Goal: Task Accomplishment & Management: Complete application form

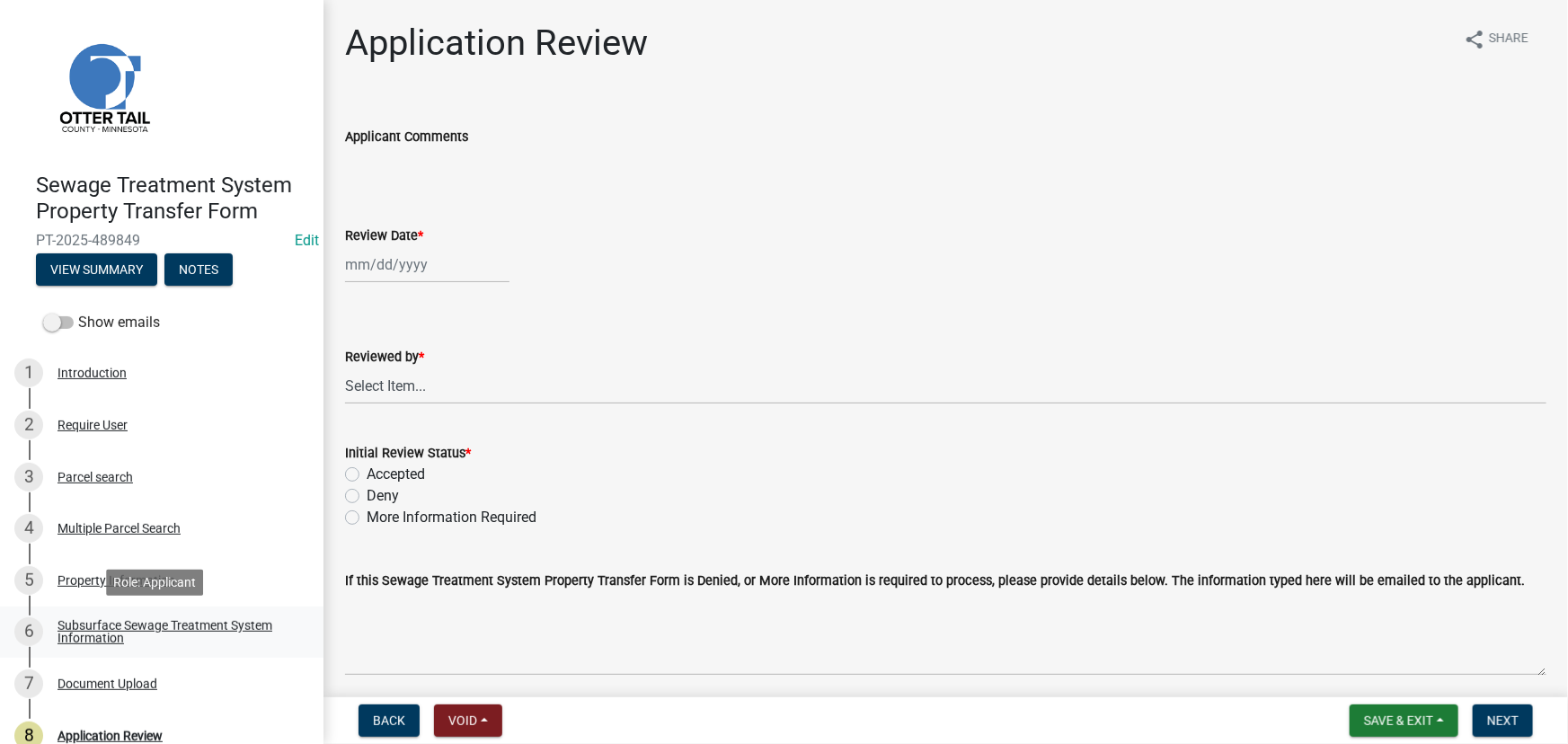
click at [231, 620] on div "Subsurface Sewage Treatment System Information" at bounding box center [176, 631] width 237 height 25
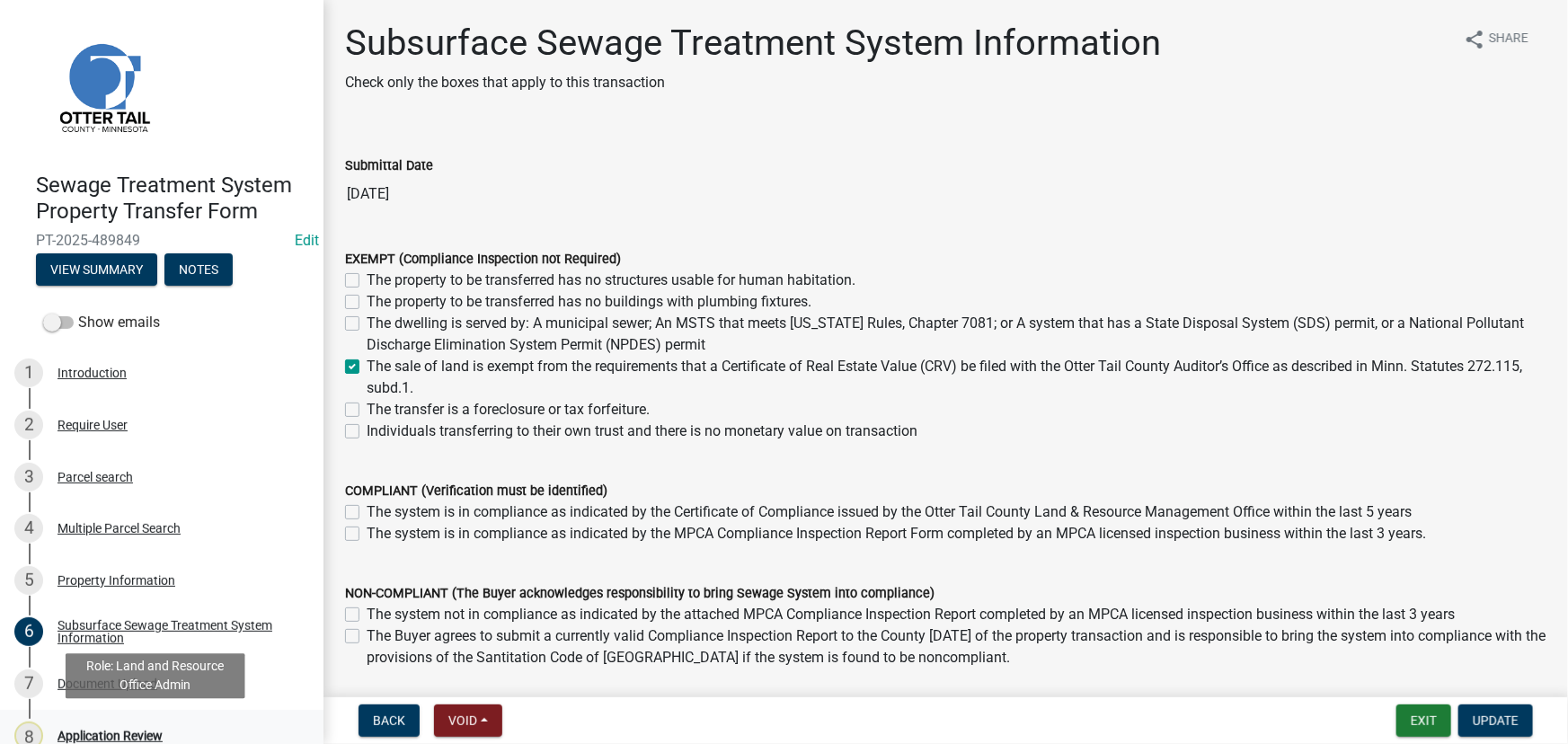
click at [126, 723] on div "8 Application Review" at bounding box center [154, 736] width 280 height 29
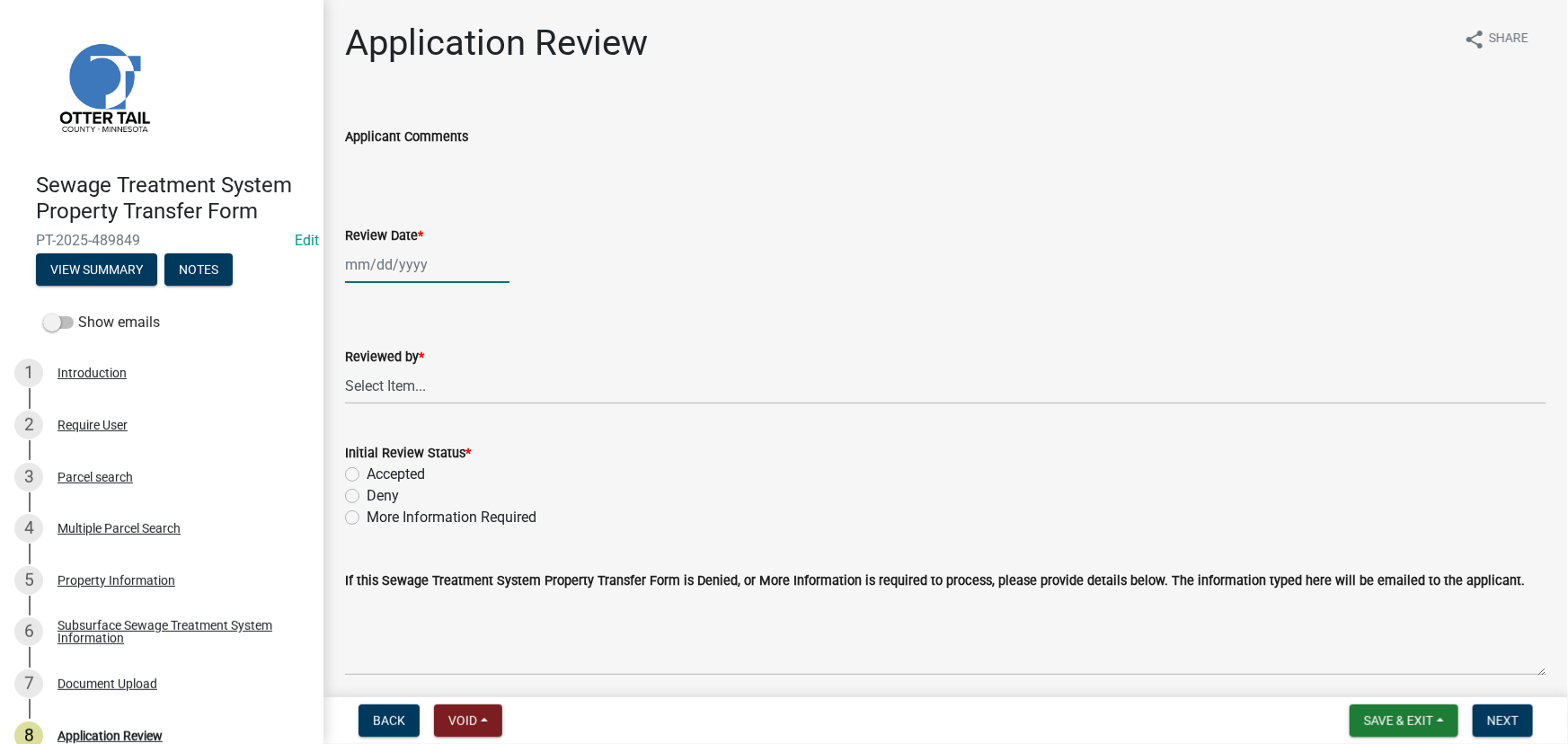
click at [411, 272] on div at bounding box center [427, 264] width 164 height 36
select select "10"
select select "2025"
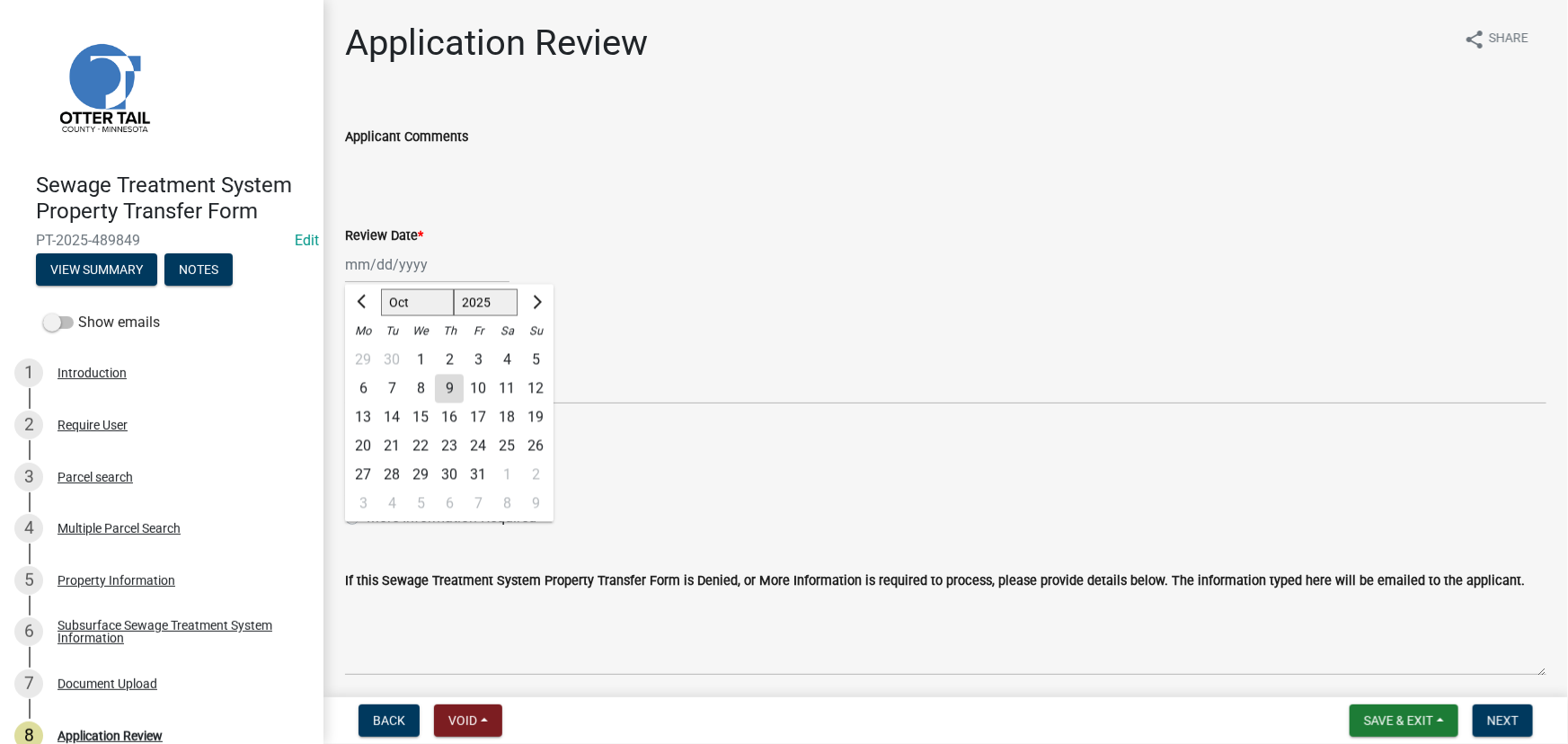
click at [444, 382] on div "9" at bounding box center [449, 388] width 29 height 29
type input "[DATE]"
click at [450, 400] on select "Select Item... [PERSON_NAME] [PERSON_NAME] [PERSON_NAME] [PERSON_NAME] [PERSON_…" at bounding box center [945, 386] width 1201 height 36
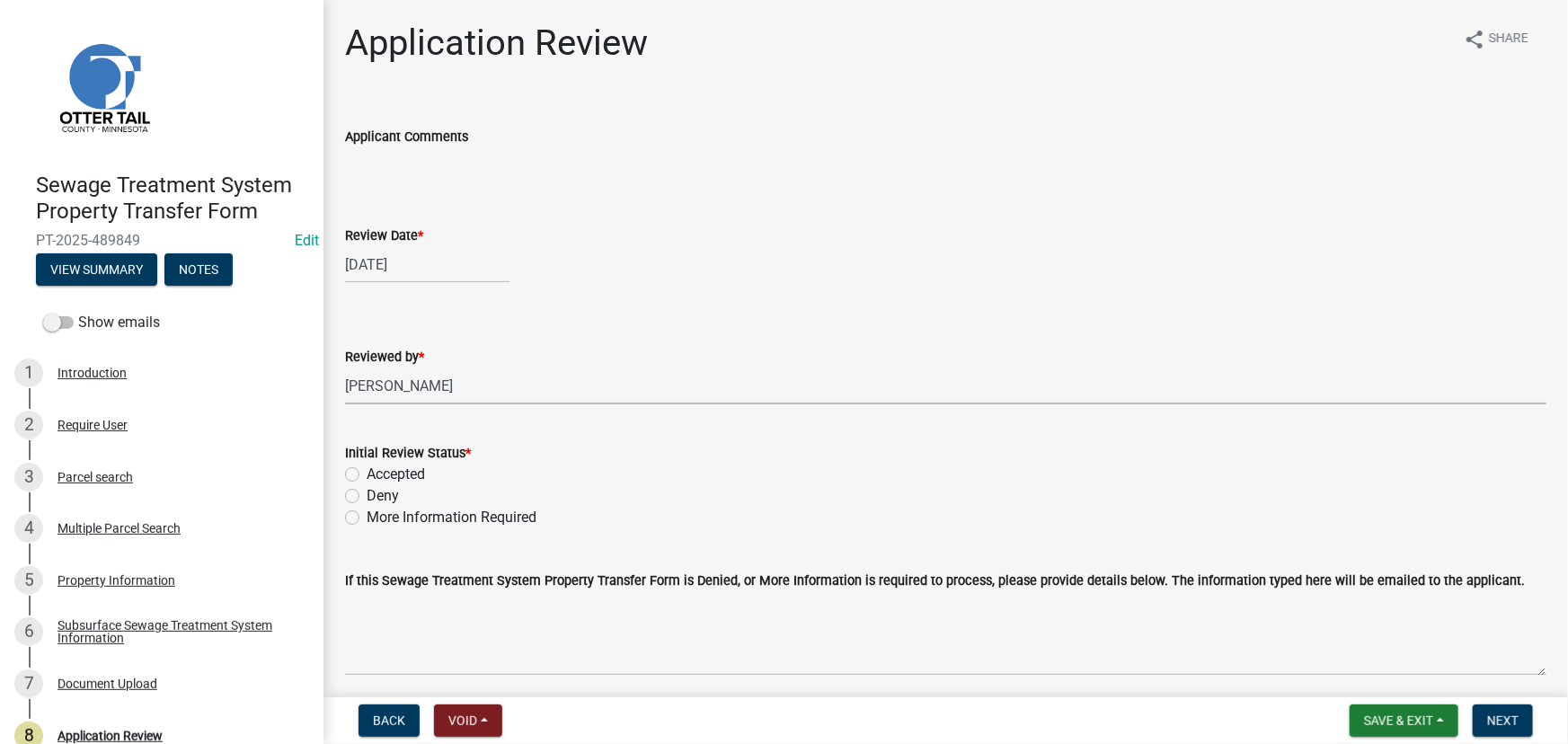
click at [345, 368] on select "Select Item... [PERSON_NAME] [PERSON_NAME] [PERSON_NAME] [PERSON_NAME] [PERSON_…" at bounding box center [945, 386] width 1201 height 36
select select "190fd4c8-42ef-492b-a4a0-a0213555944c"
click at [406, 472] on label "Accepted" at bounding box center [396, 474] width 59 height 21
click at [378, 472] on input "Accepted" at bounding box center [372, 470] width 12 height 12
radio input "true"
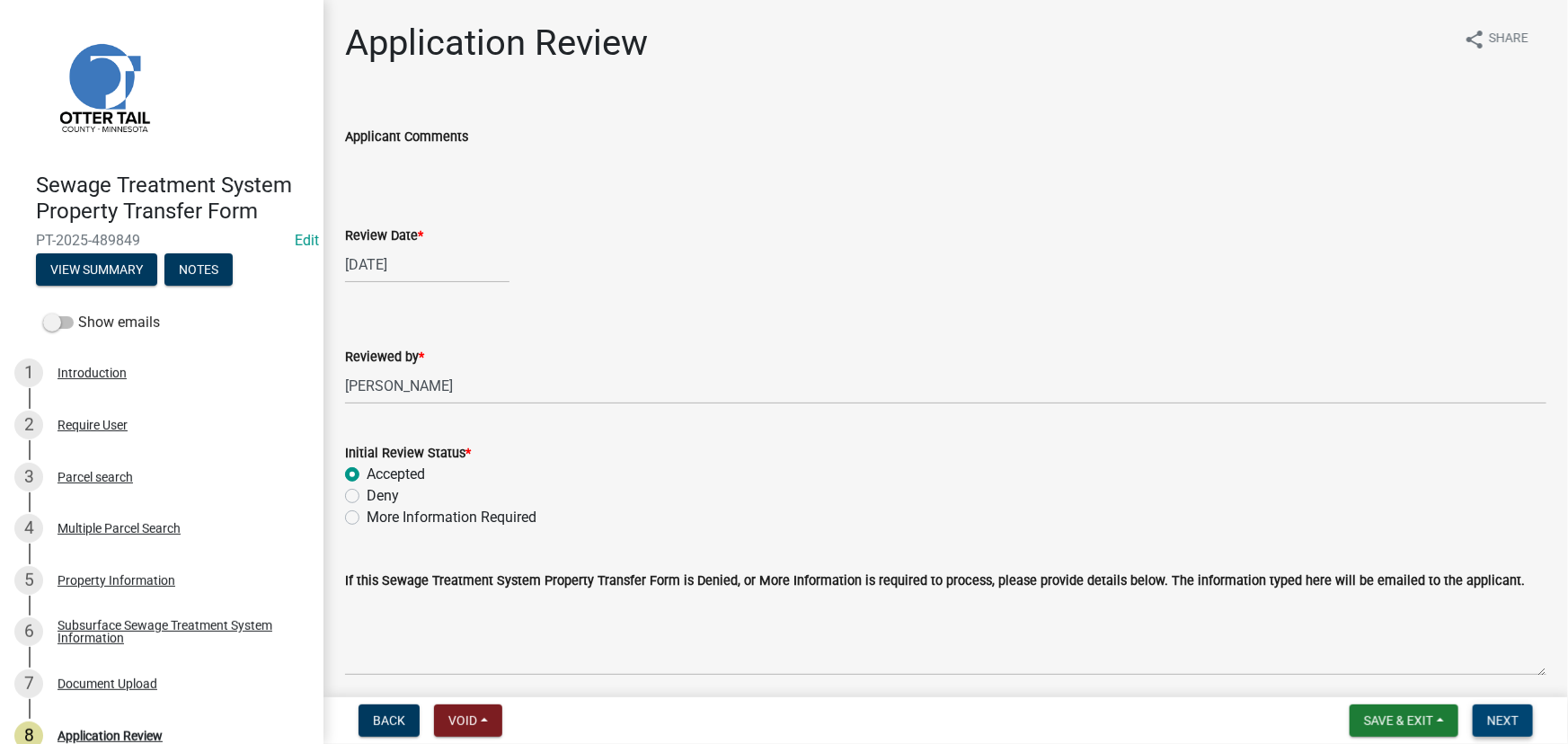
click at [1510, 718] on span "Next" at bounding box center [1503, 720] width 32 height 14
